Goal: Navigation & Orientation: Understand site structure

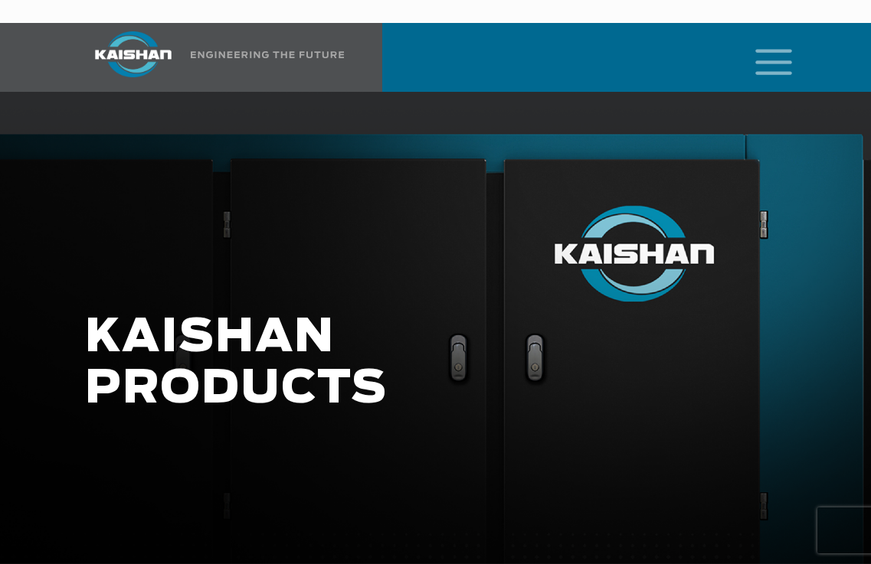
click at [764, 42] on icon "mobile menu" at bounding box center [773, 60] width 49 height 47
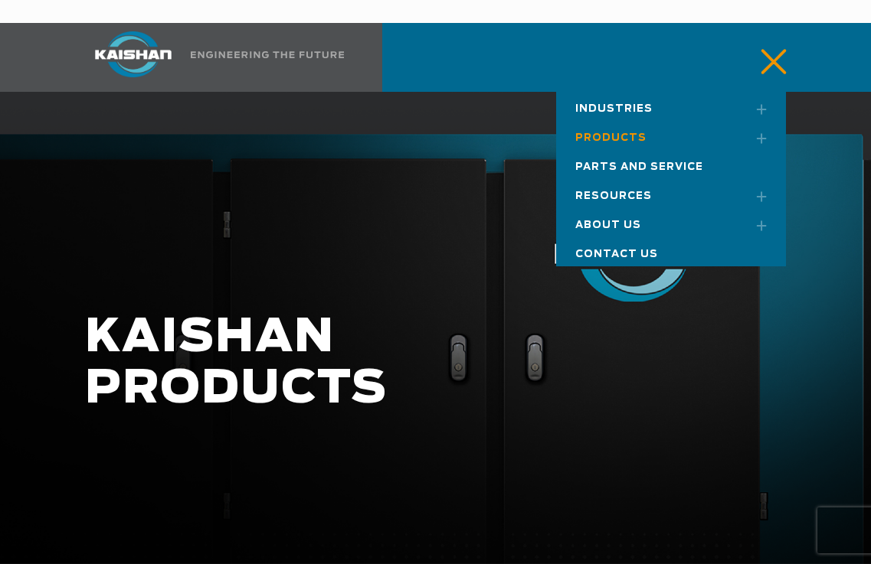
click at [610, 133] on span "Products" at bounding box center [610, 138] width 71 height 10
